Goal: Information Seeking & Learning: Learn about a topic

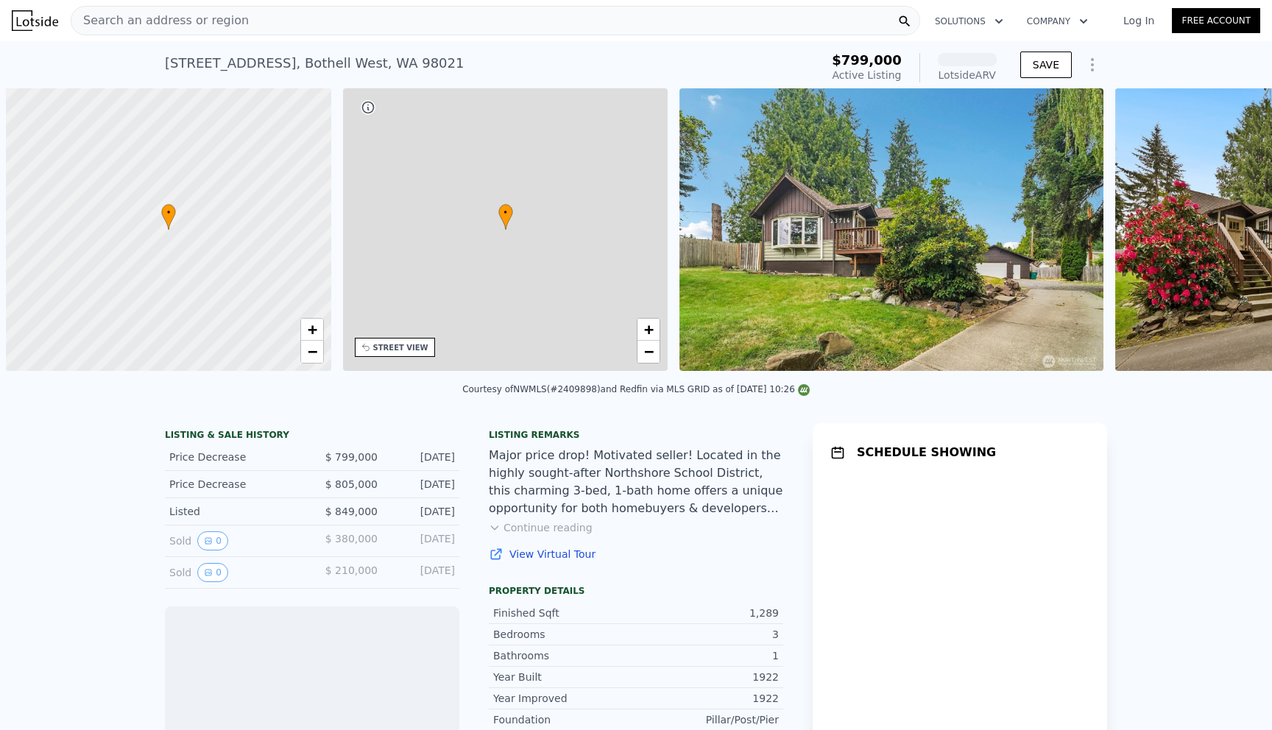
scroll to position [0, 6]
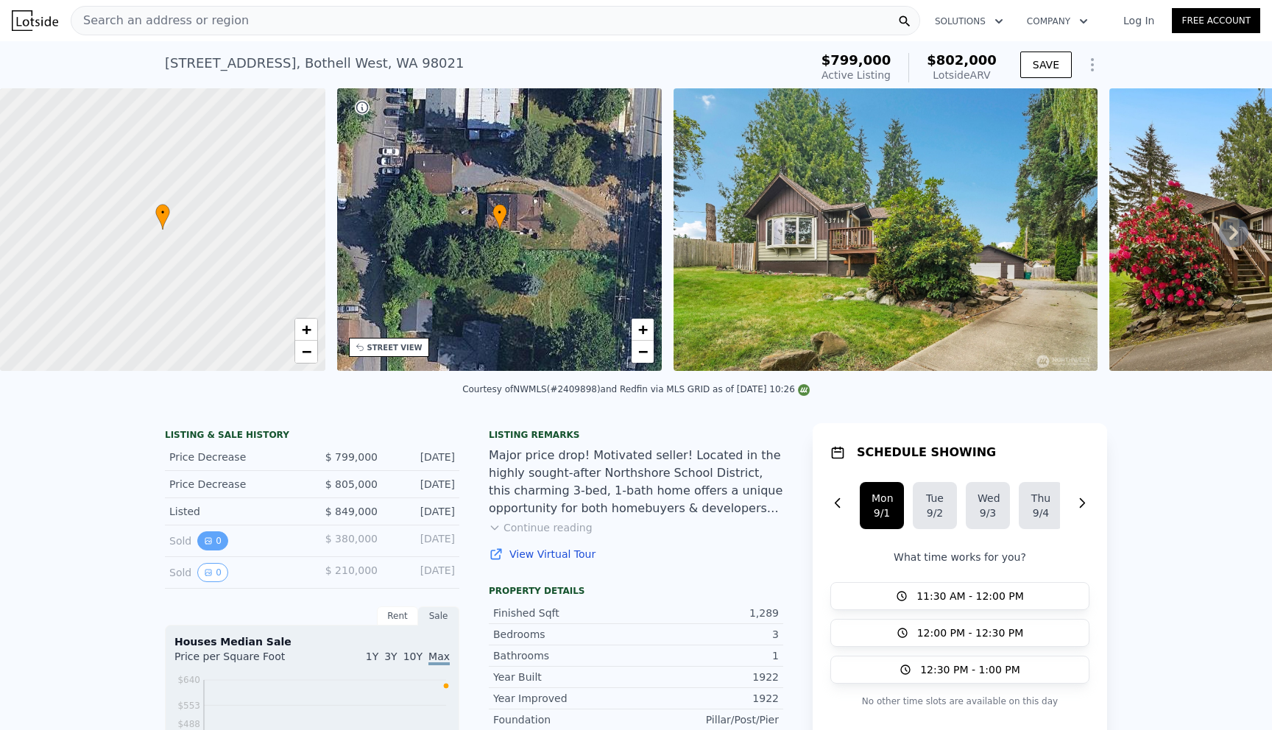
click at [214, 544] on button "0" at bounding box center [212, 540] width 31 height 19
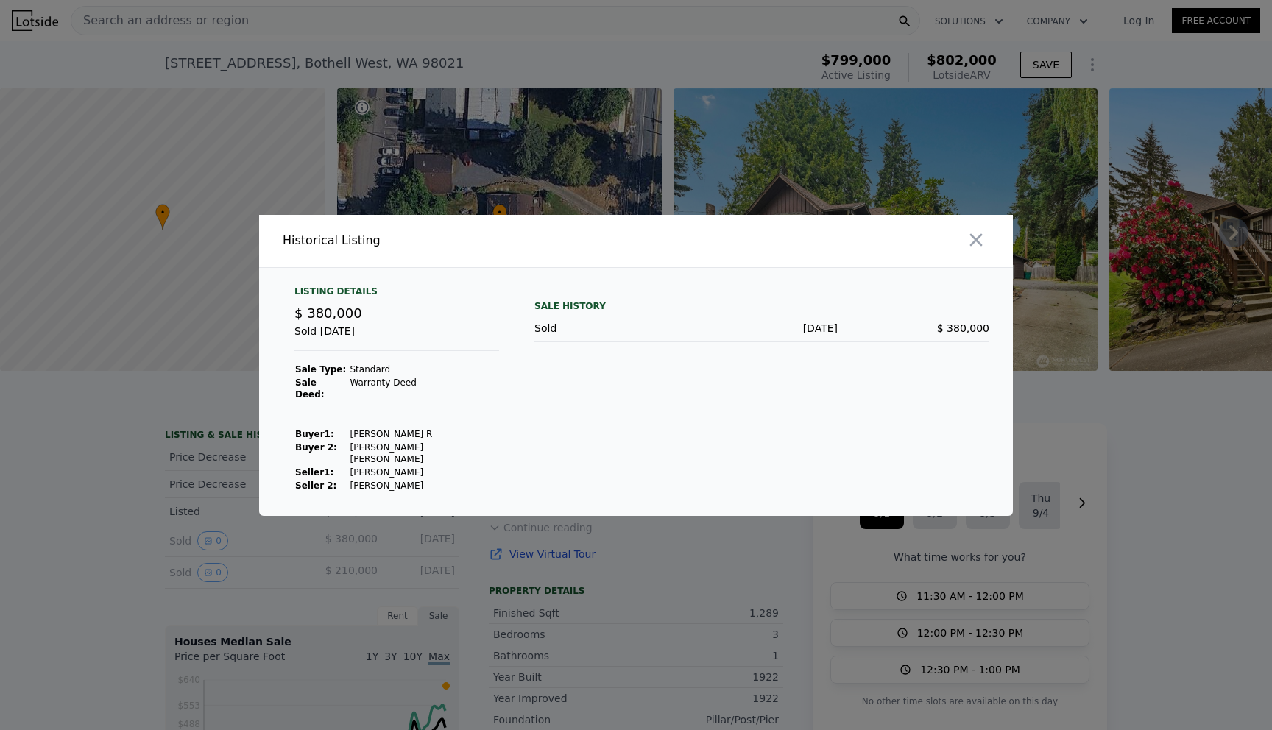
click at [458, 434] on div "Listing Details $ 380,000 Sold [DATE] Sale Type: Standard Sale Deed: Warranty D…" at bounding box center [397, 389] width 228 height 207
click at [359, 466] on td "[PERSON_NAME]" at bounding box center [424, 472] width 150 height 13
click at [397, 466] on td "[PERSON_NAME]" at bounding box center [424, 472] width 150 height 13
click at [376, 479] on td "[PERSON_NAME]" at bounding box center [424, 485] width 150 height 13
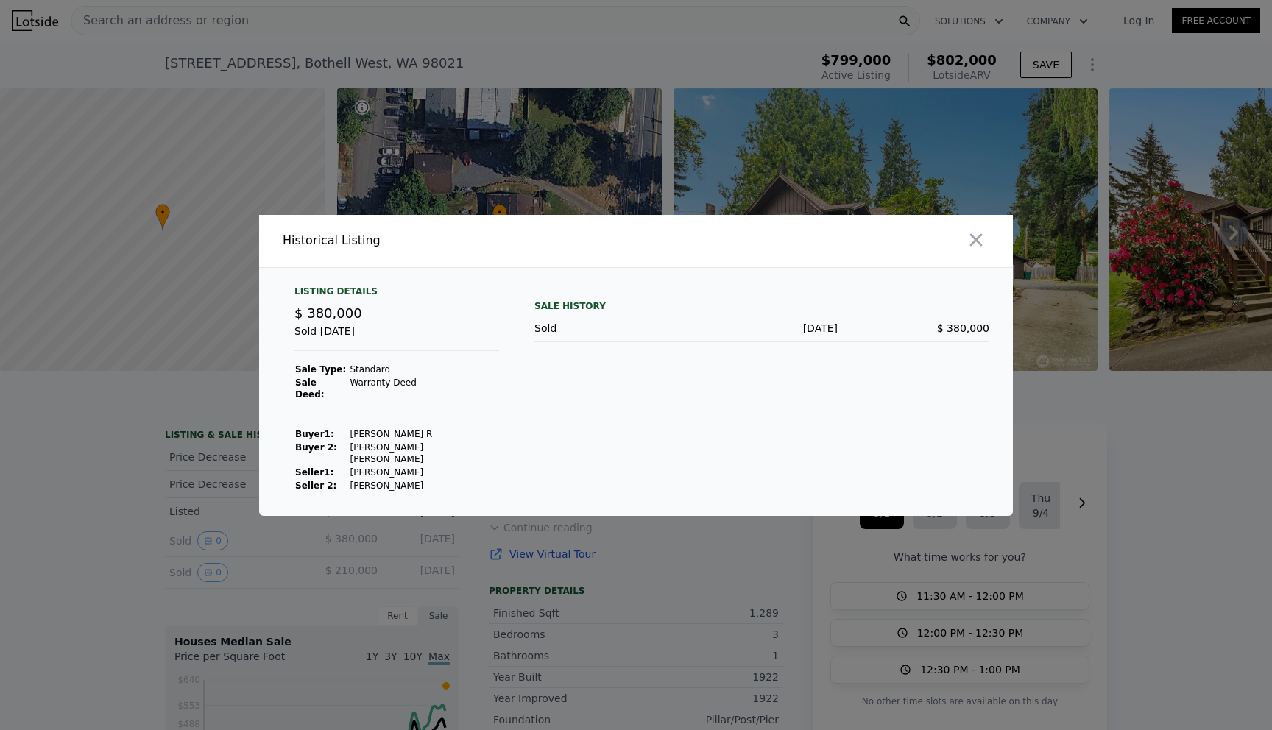
click at [363, 447] on td "[PERSON_NAME] [PERSON_NAME]" at bounding box center [424, 453] width 150 height 25
click at [420, 404] on td at bounding box center [424, 407] width 150 height 13
click at [972, 250] on icon "button" at bounding box center [976, 240] width 21 height 21
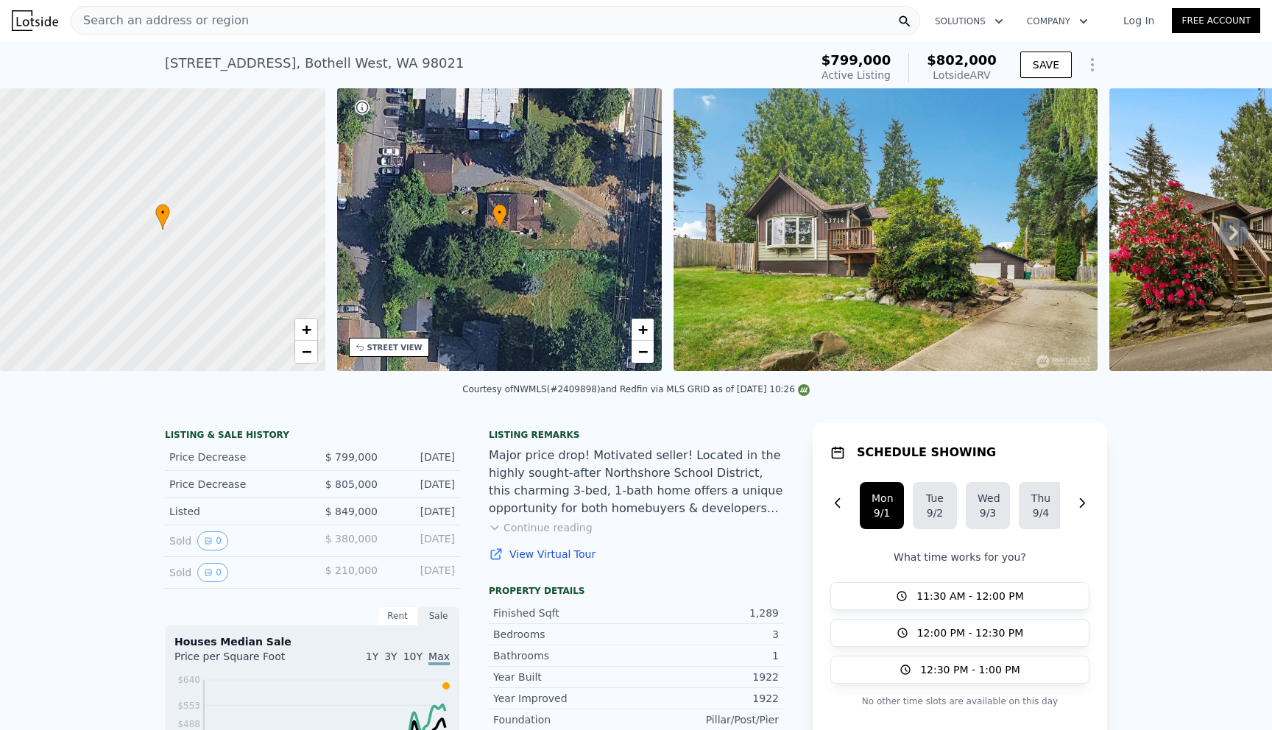
click at [573, 458] on div "Major price drop! Motivated seller! Located in the highly sought-after Northsho…" at bounding box center [636, 482] width 294 height 71
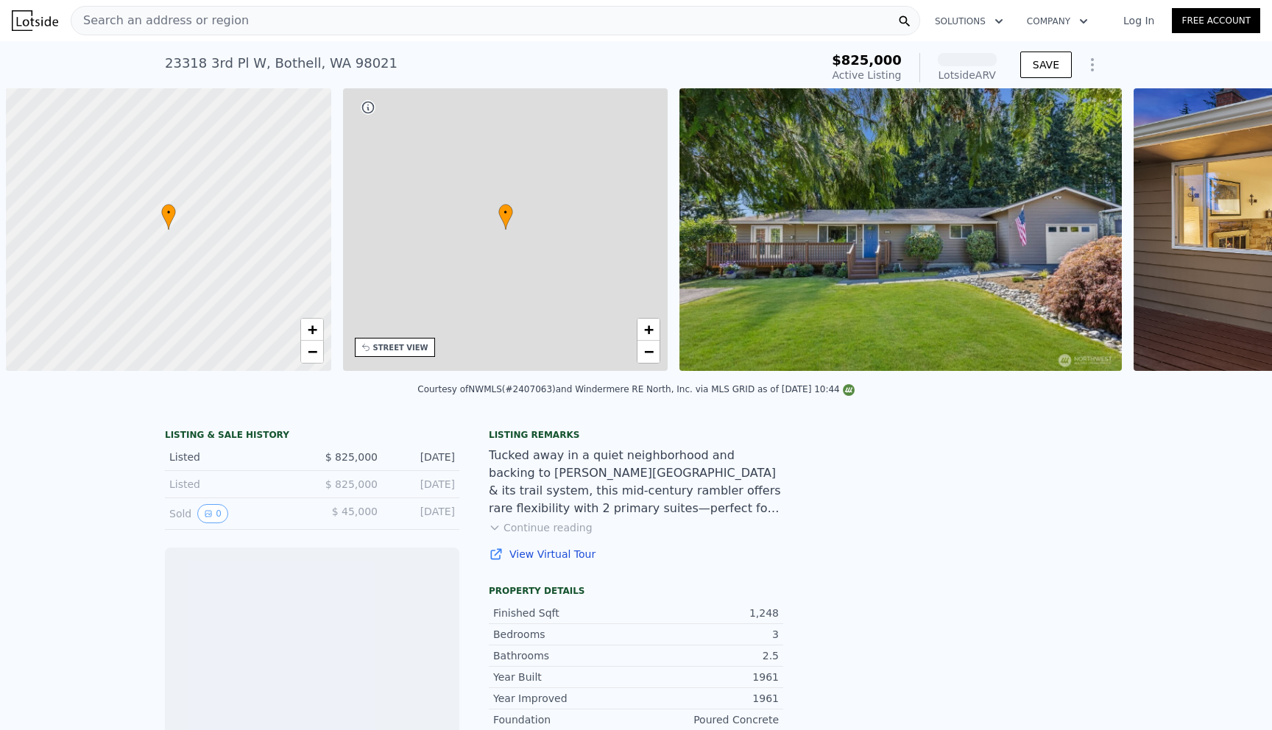
scroll to position [0, 6]
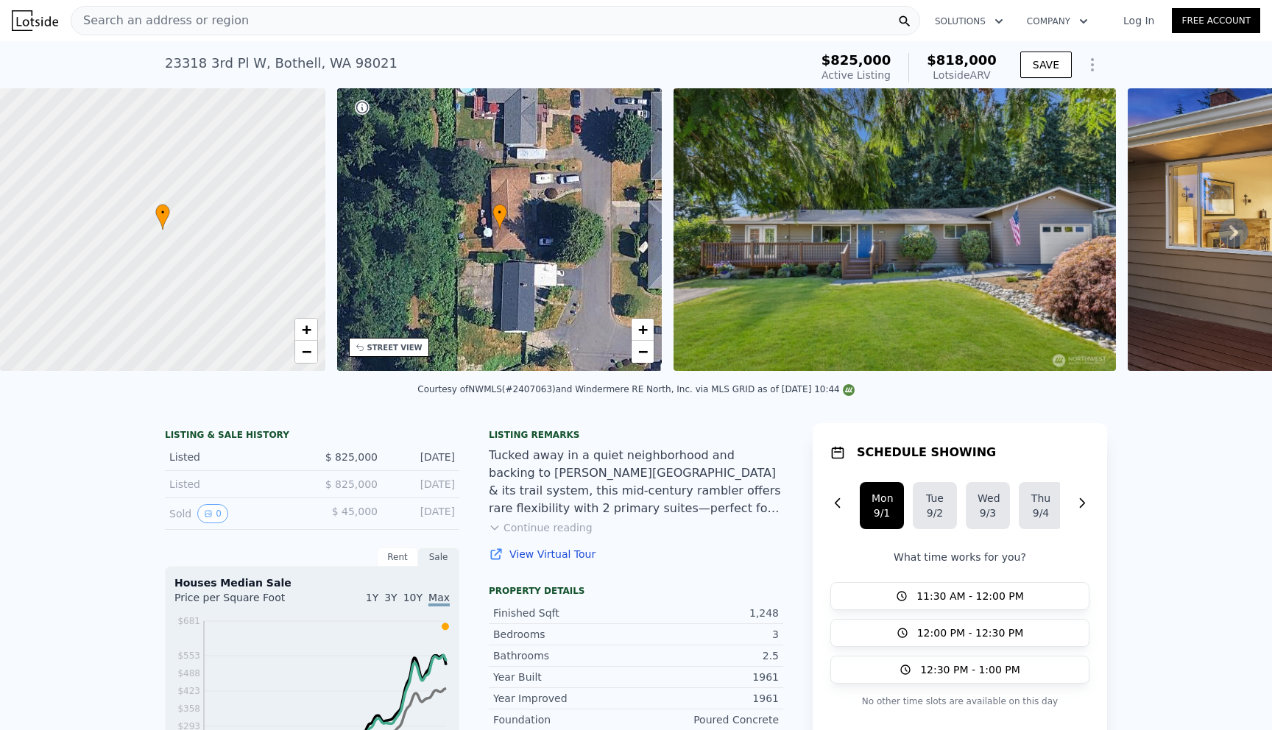
click at [622, 501] on div "Tucked away in a quiet neighborhood and backing to Shelton View Forest & its tr…" at bounding box center [636, 482] width 294 height 71
click at [536, 534] on button "Continue reading" at bounding box center [541, 527] width 104 height 15
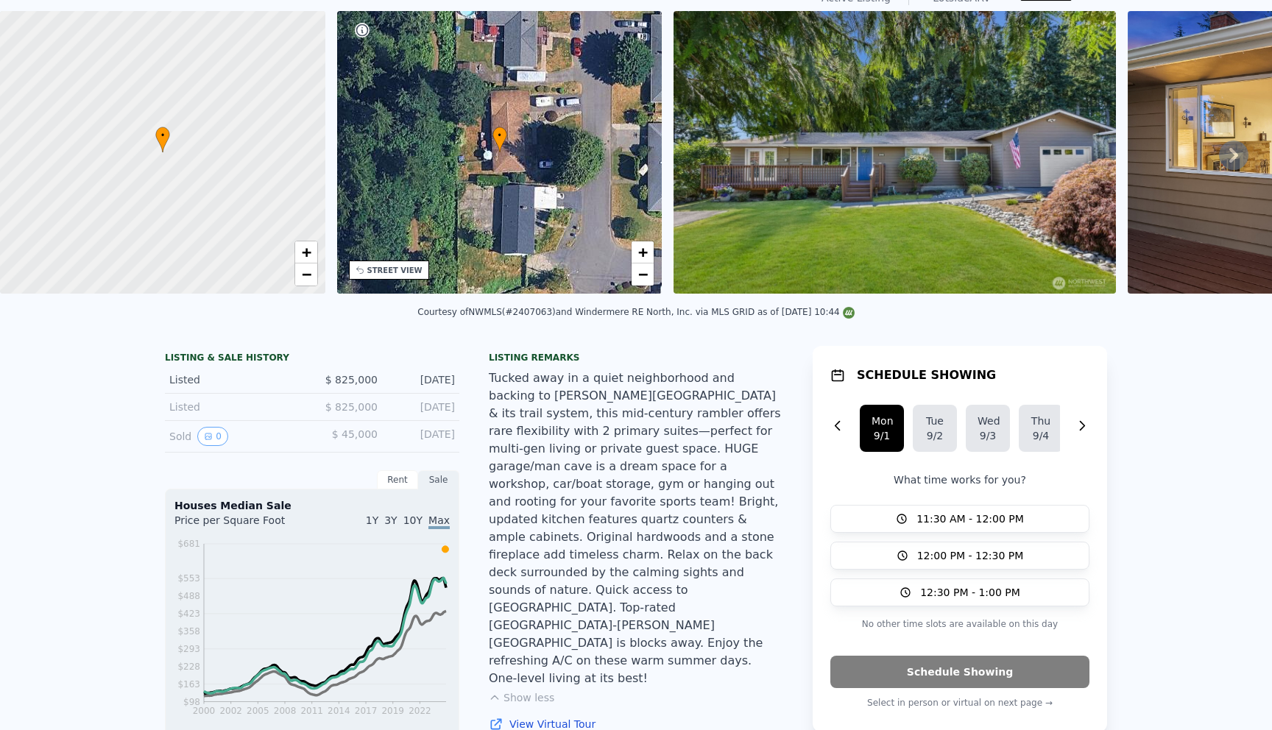
scroll to position [0, 0]
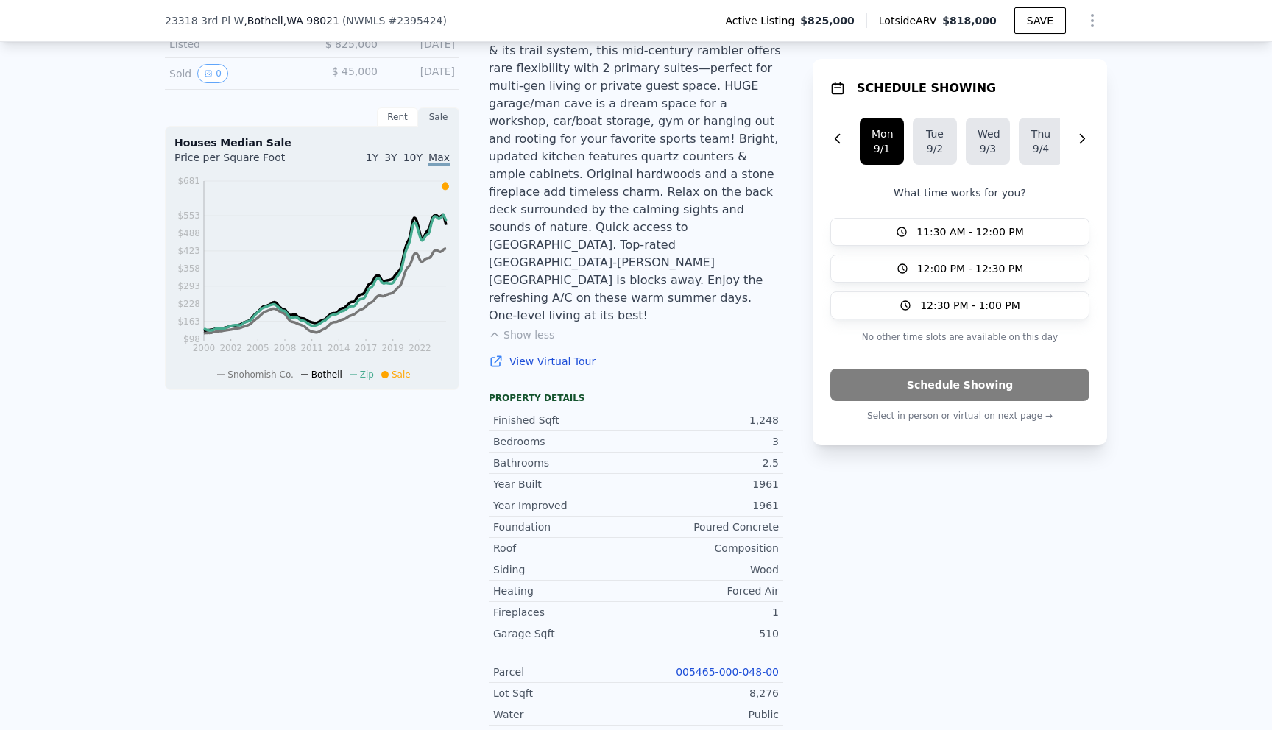
scroll to position [5, 0]
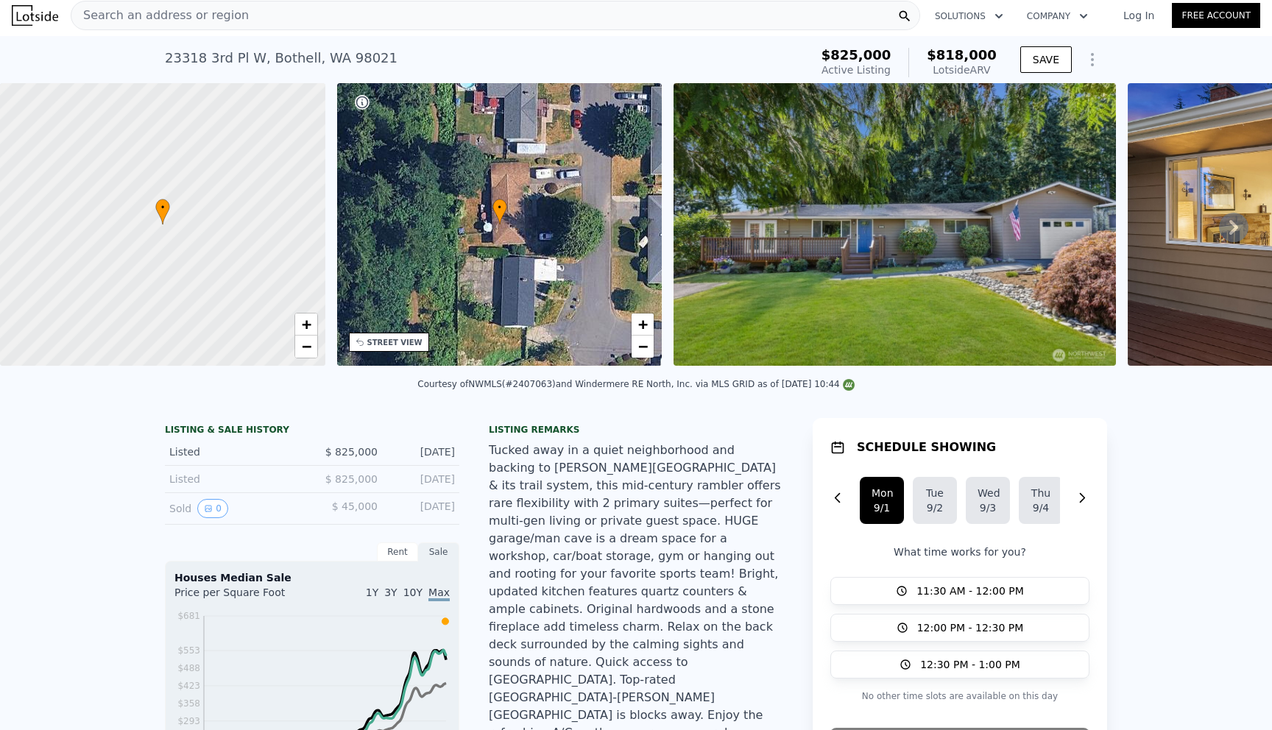
click at [617, 491] on div "Tucked away in a quiet neighborhood and backing to Shelton View Forest & its tr…" at bounding box center [636, 601] width 294 height 318
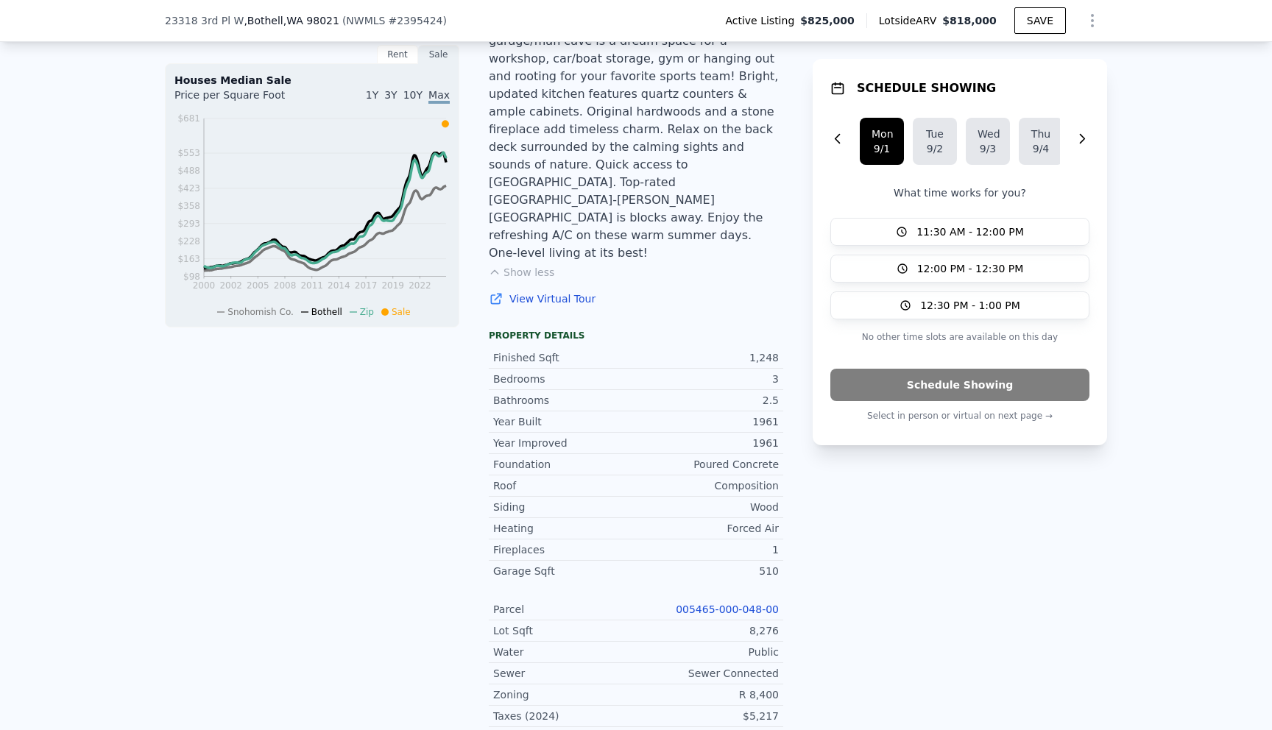
scroll to position [515, 0]
